Goal: Transaction & Acquisition: Purchase product/service

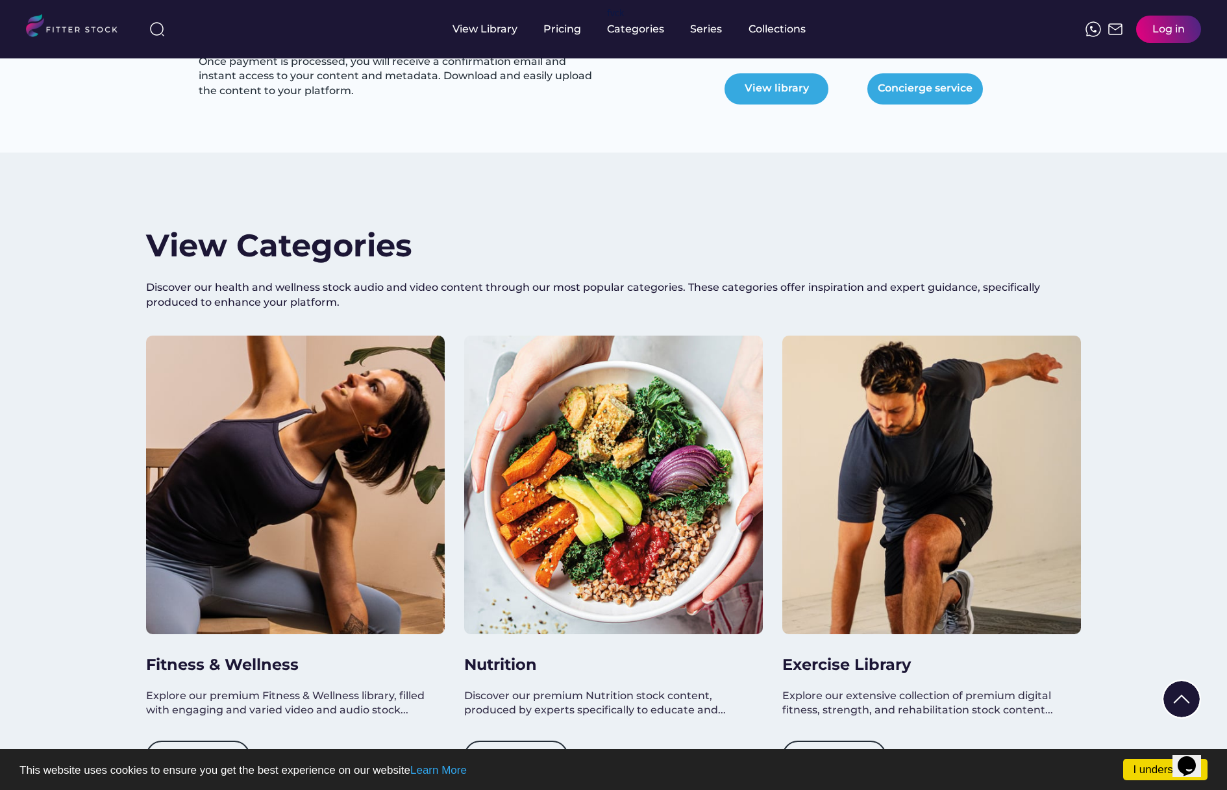
scroll to position [958, 0]
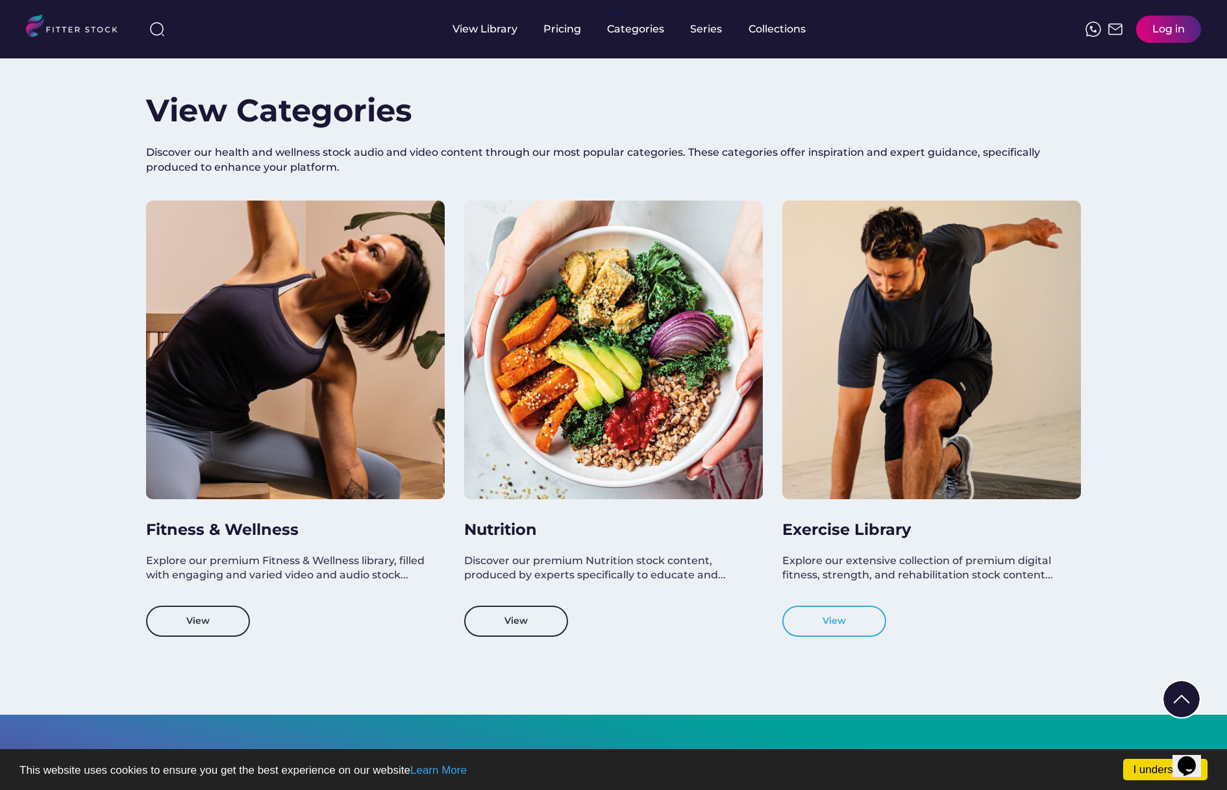
click at [851, 623] on button "View" at bounding box center [834, 621] width 104 height 31
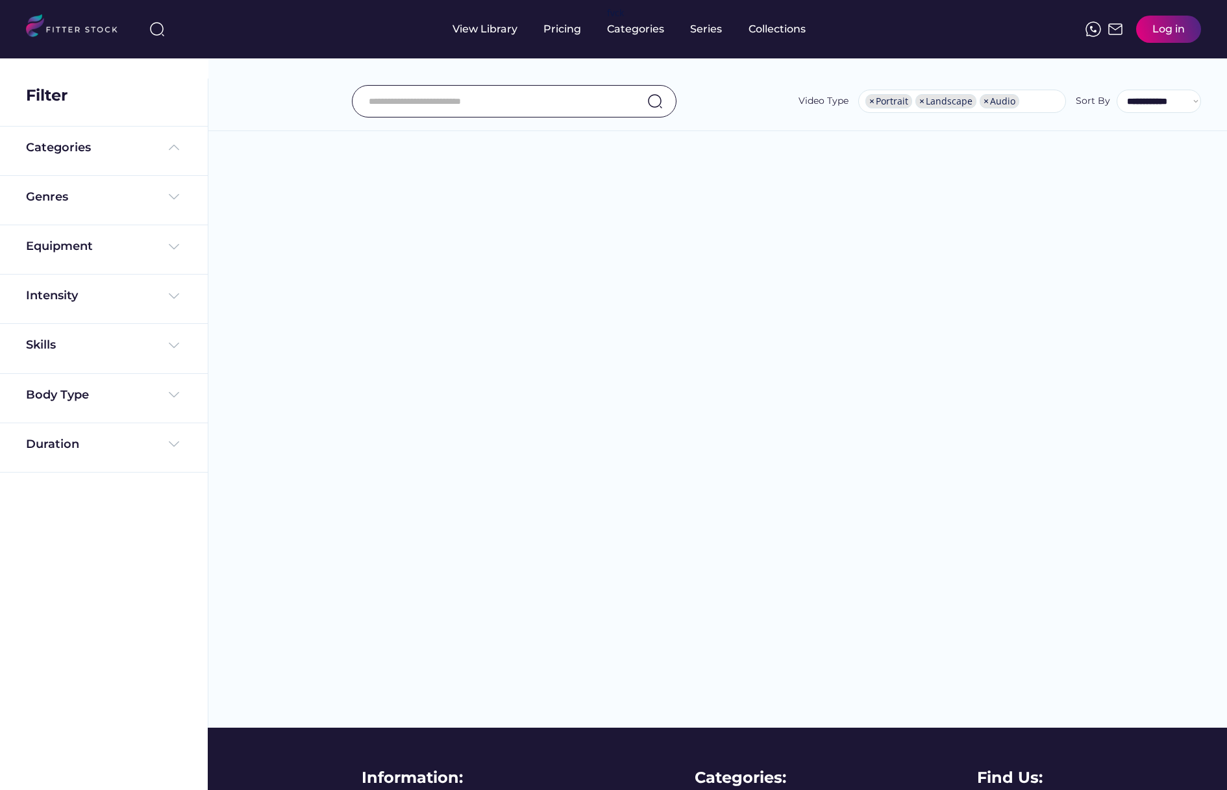
select select "**********"
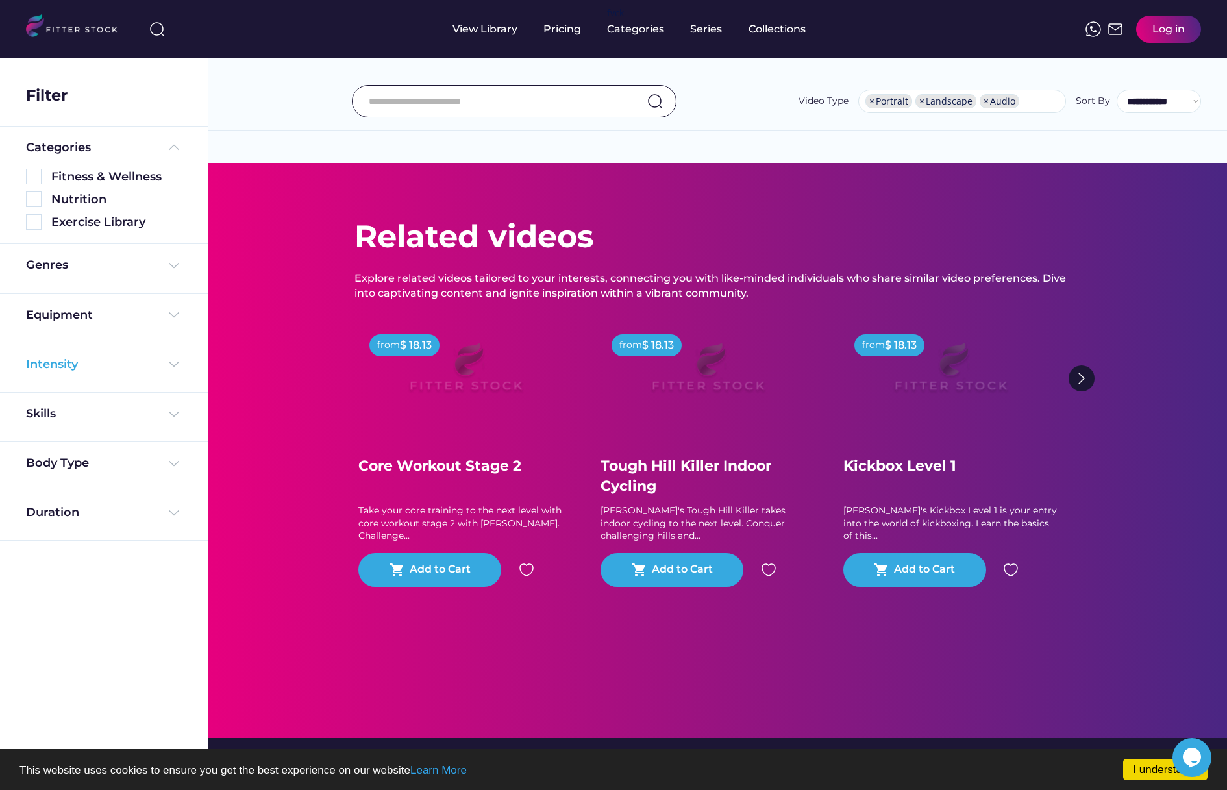
click at [180, 365] on img at bounding box center [174, 364] width 16 height 16
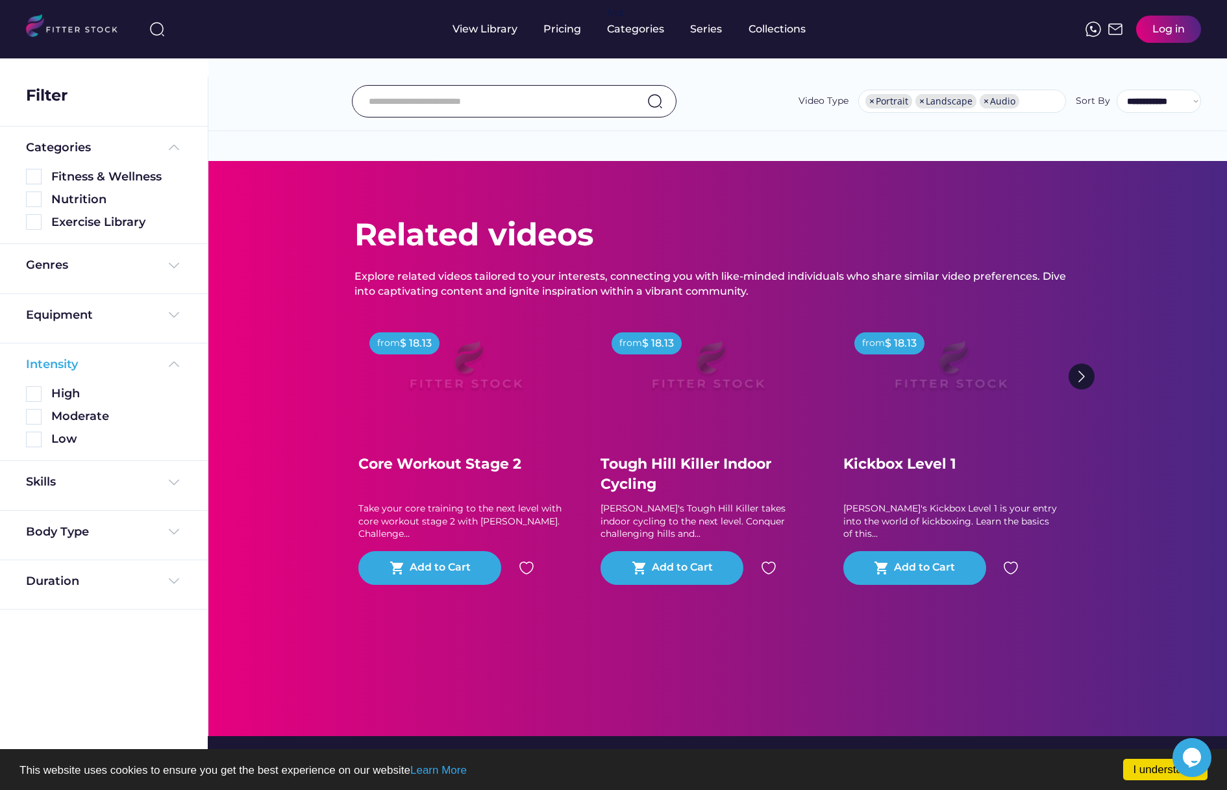
scroll to position [5, 0]
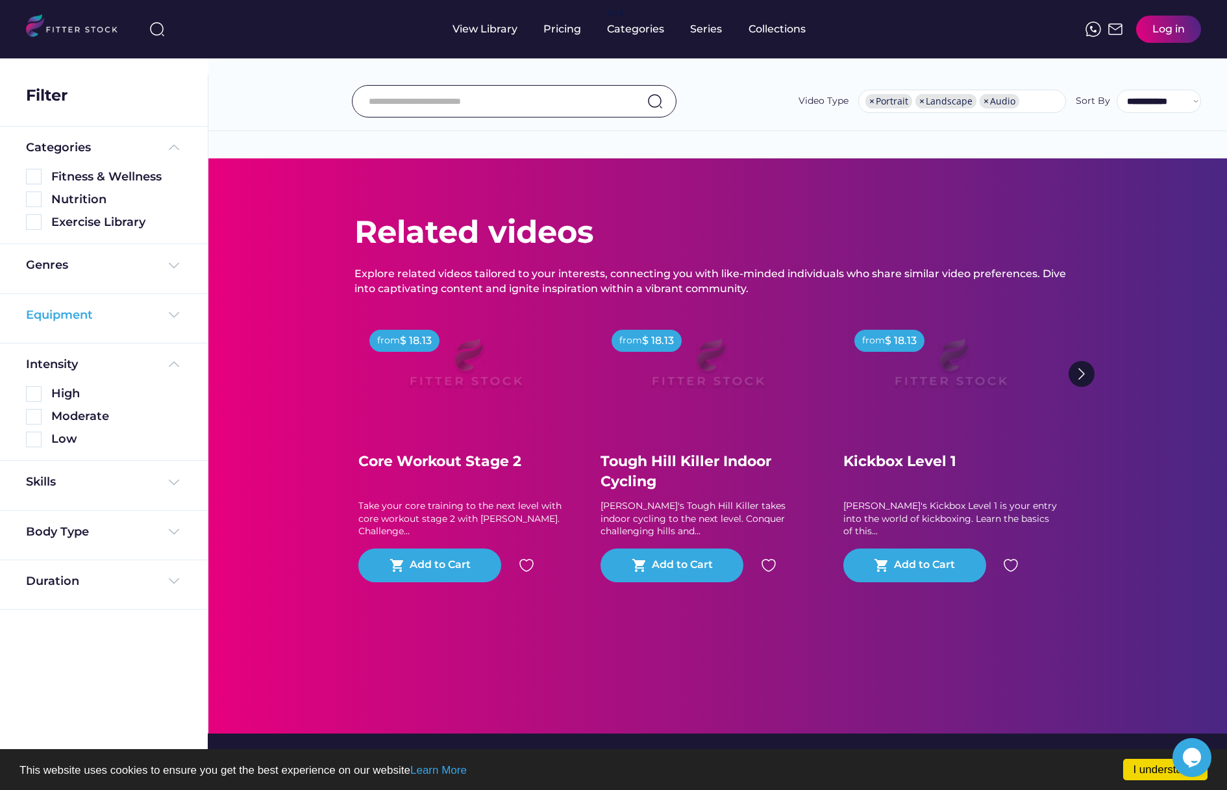
click at [173, 315] on img at bounding box center [174, 315] width 16 height 16
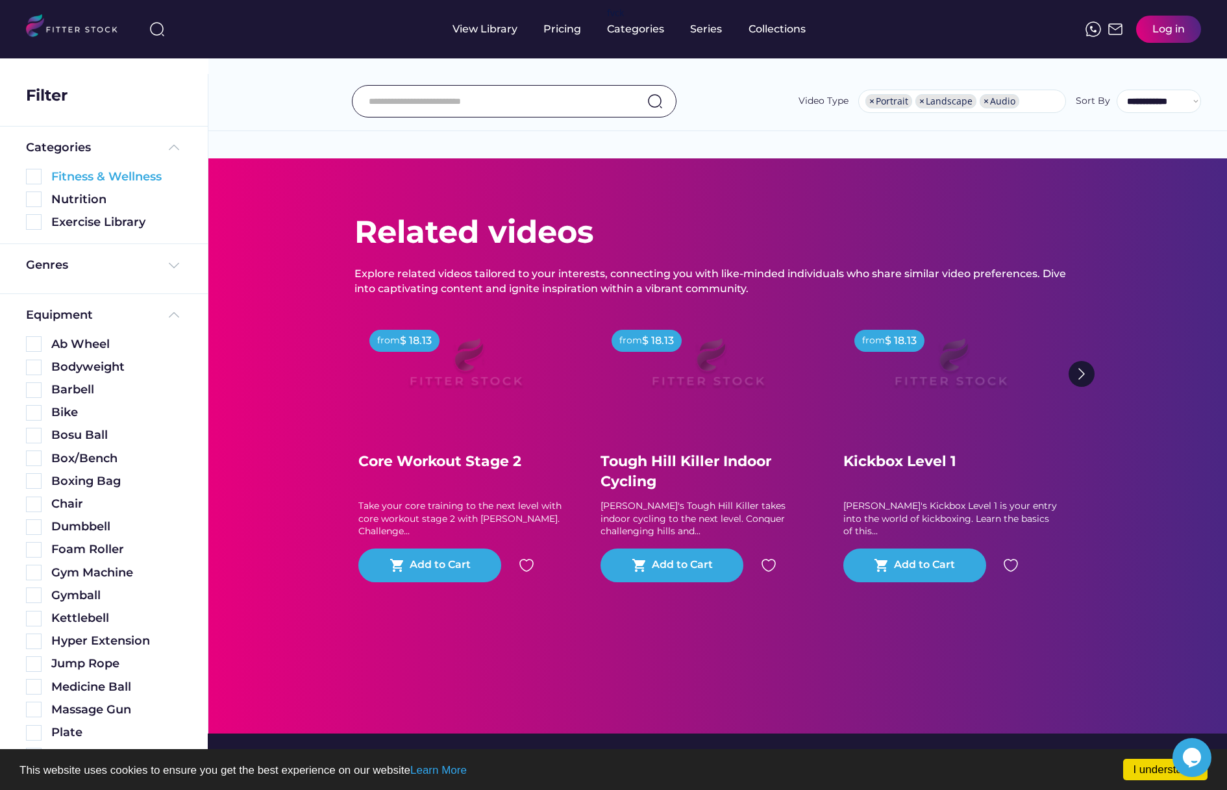
click at [36, 176] on img at bounding box center [34, 177] width 16 height 16
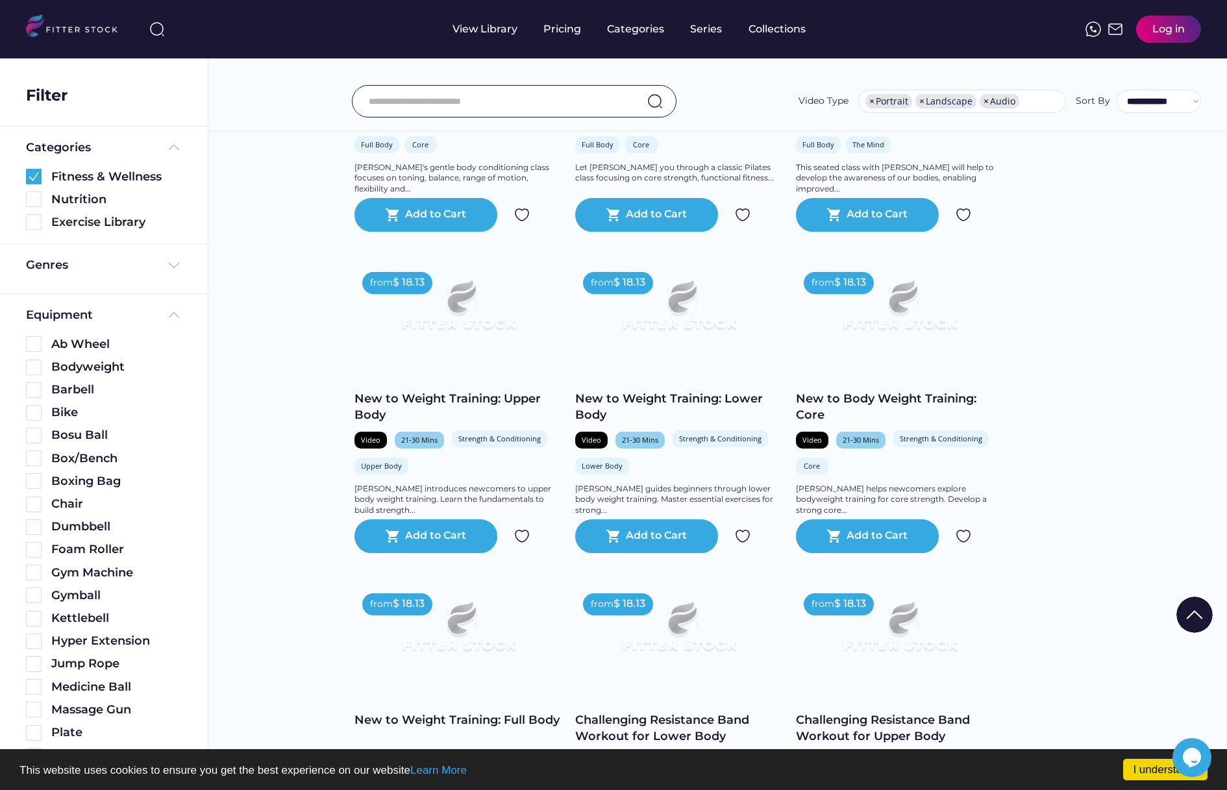
scroll to position [1850, 0]
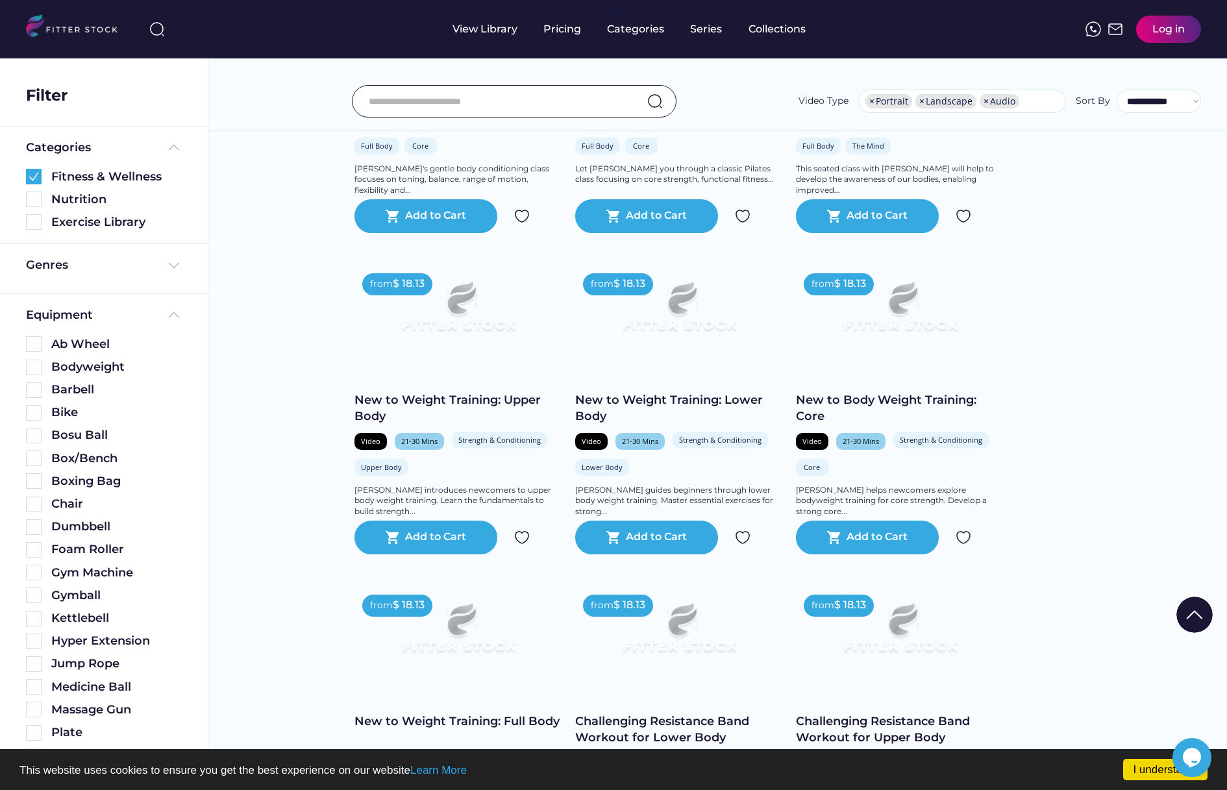
click at [500, 410] on div "New to Weight Training: Upper Body" at bounding box center [458, 408] width 208 height 32
